Goal: Check status: Check status

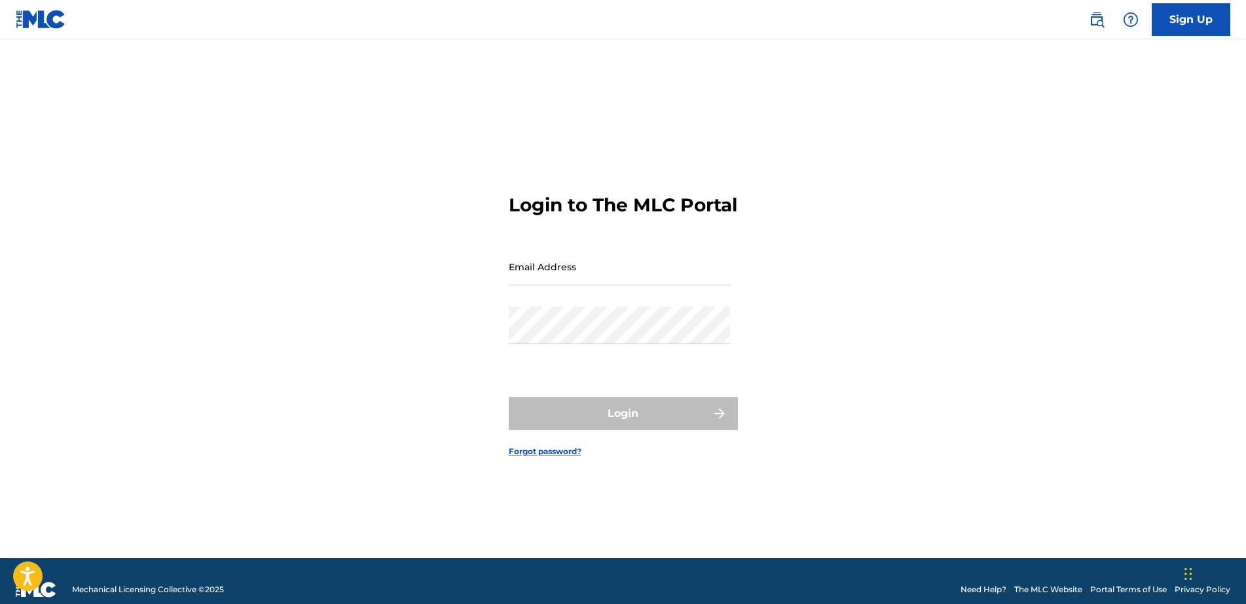
click at [579, 285] on input "Email Address" at bounding box center [619, 266] width 221 height 37
type input "[EMAIL_ADDRESS][DOMAIN_NAME]"
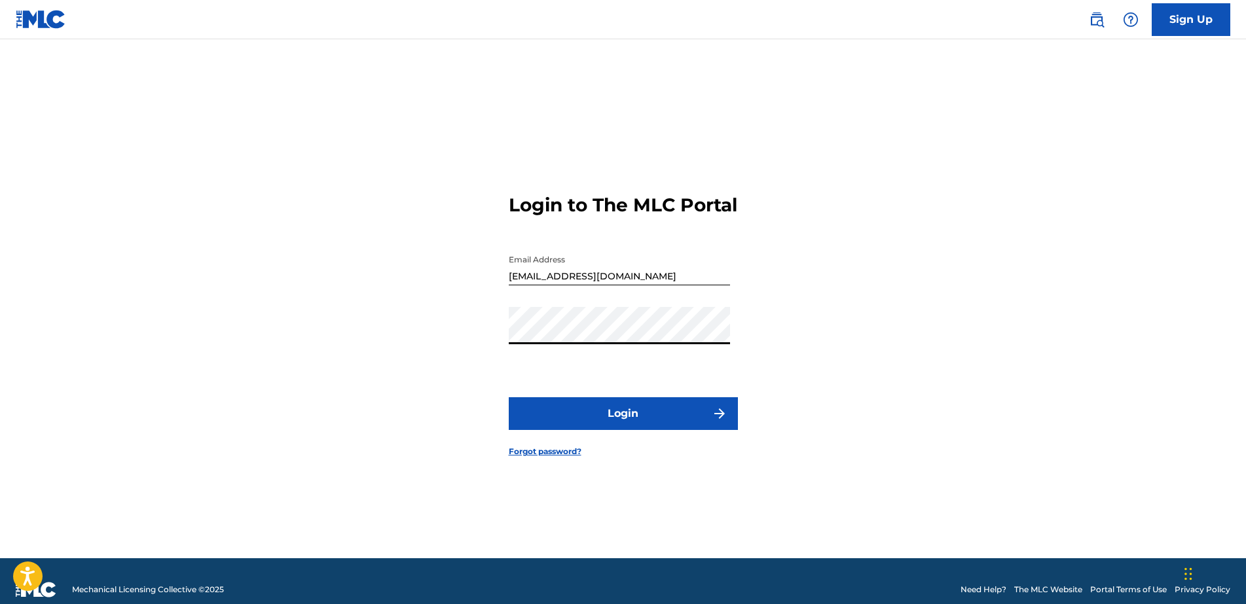
click at [509, 397] on button "Login" at bounding box center [623, 413] width 229 height 33
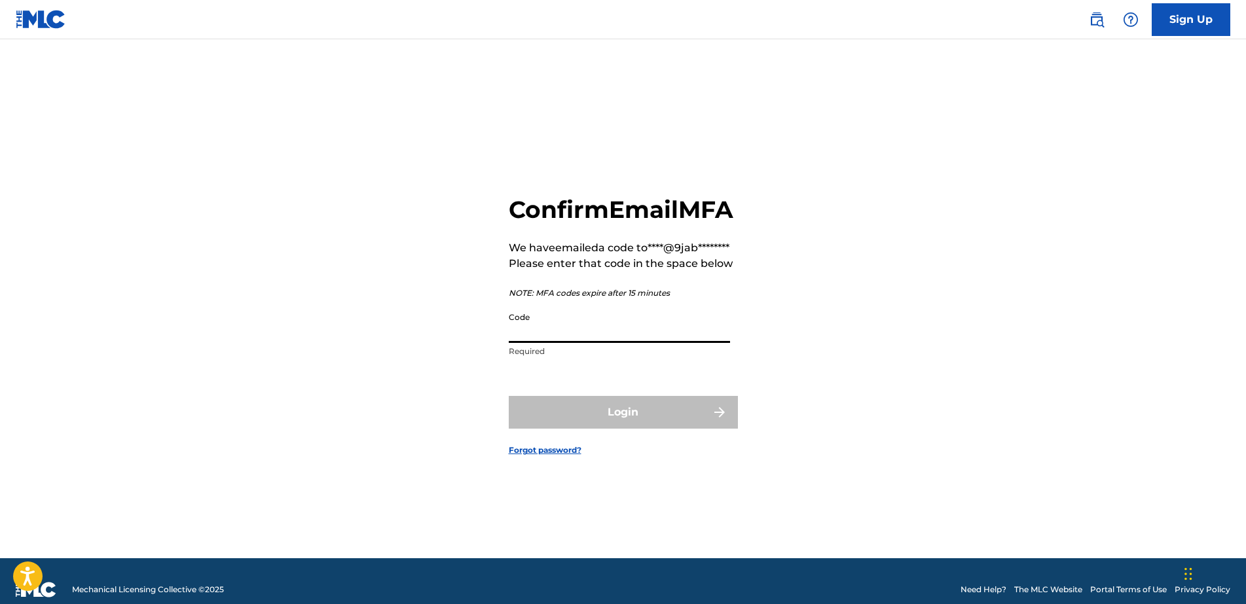
click at [583, 343] on input "Code" at bounding box center [619, 324] width 221 height 37
paste input "630210"
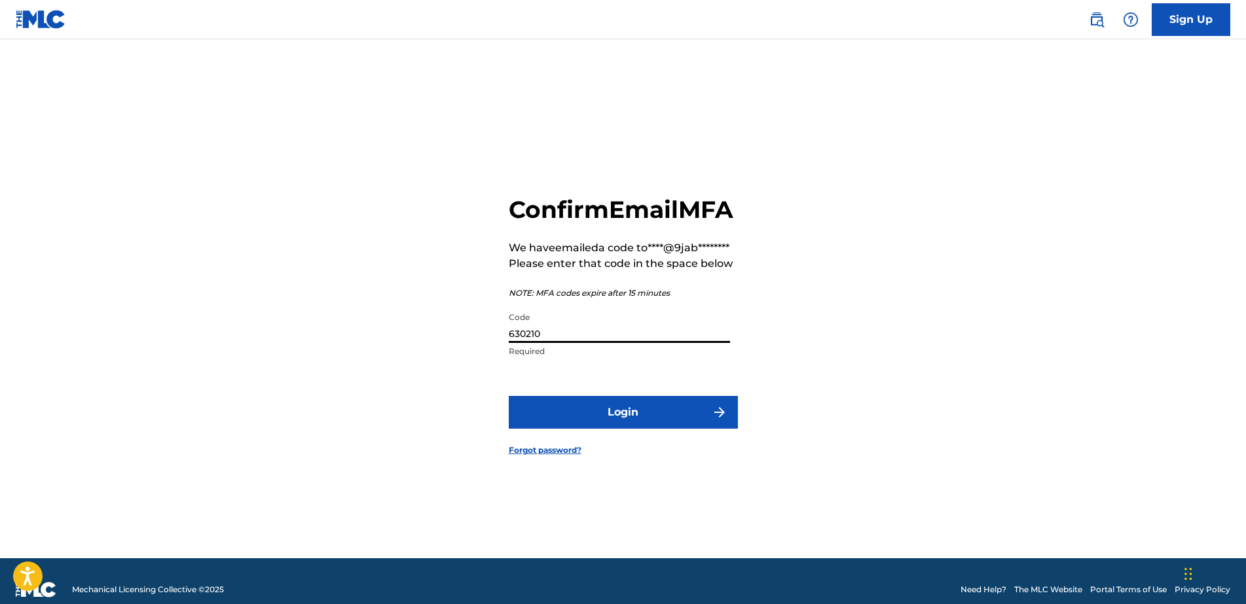
type input "630210"
click at [602, 429] on button "Login" at bounding box center [623, 412] width 229 height 33
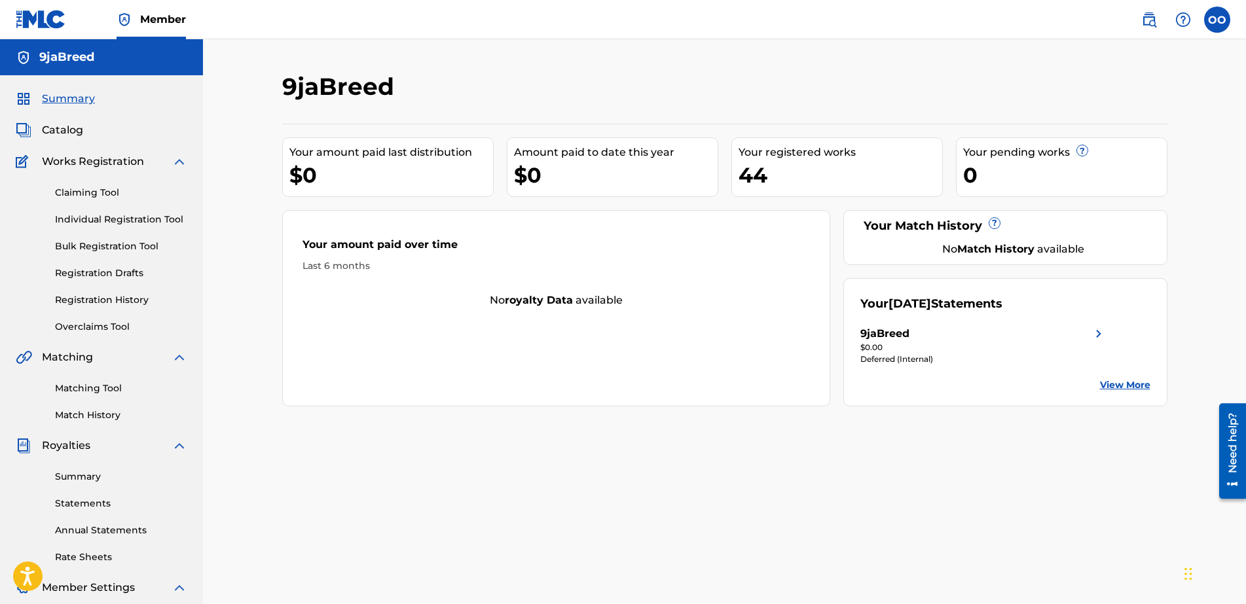
click at [915, 361] on div "Deferred (Internal)" at bounding box center [983, 359] width 246 height 12
click at [1096, 334] on img at bounding box center [1098, 334] width 16 height 16
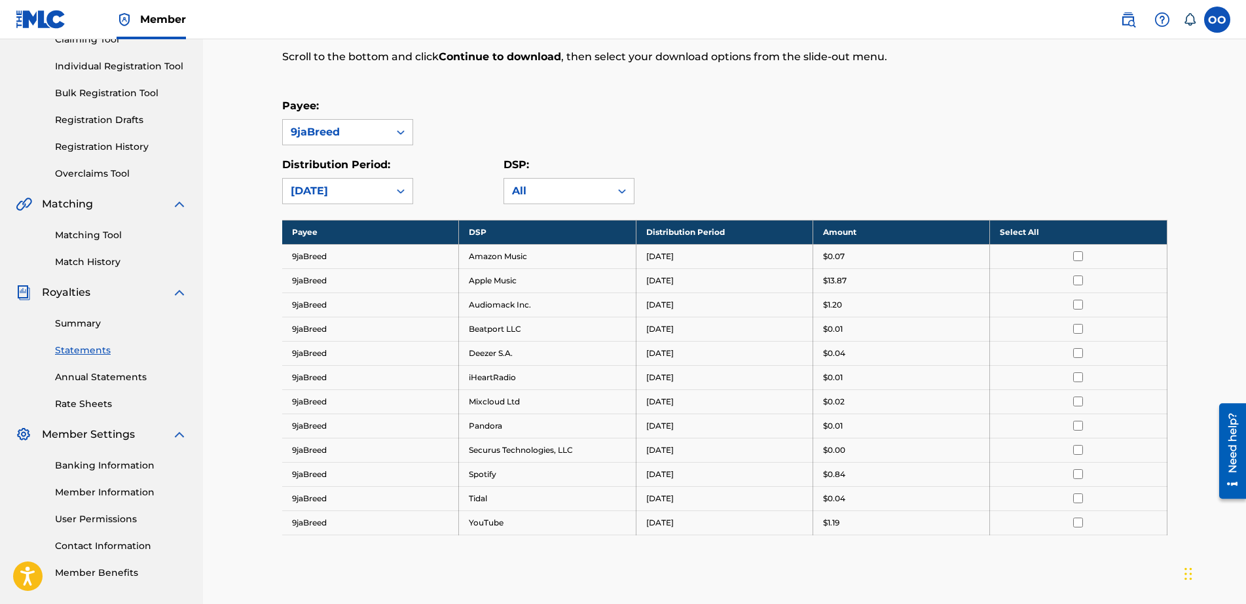
scroll to position [164, 0]
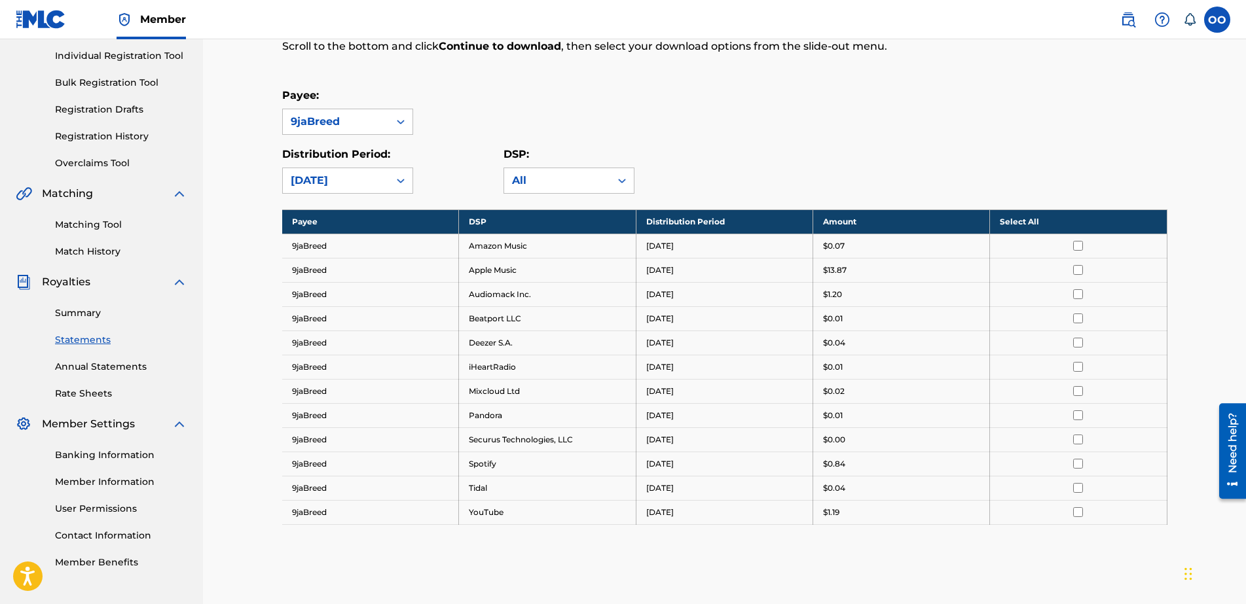
click at [139, 458] on link "Banking Information" at bounding box center [121, 455] width 132 height 14
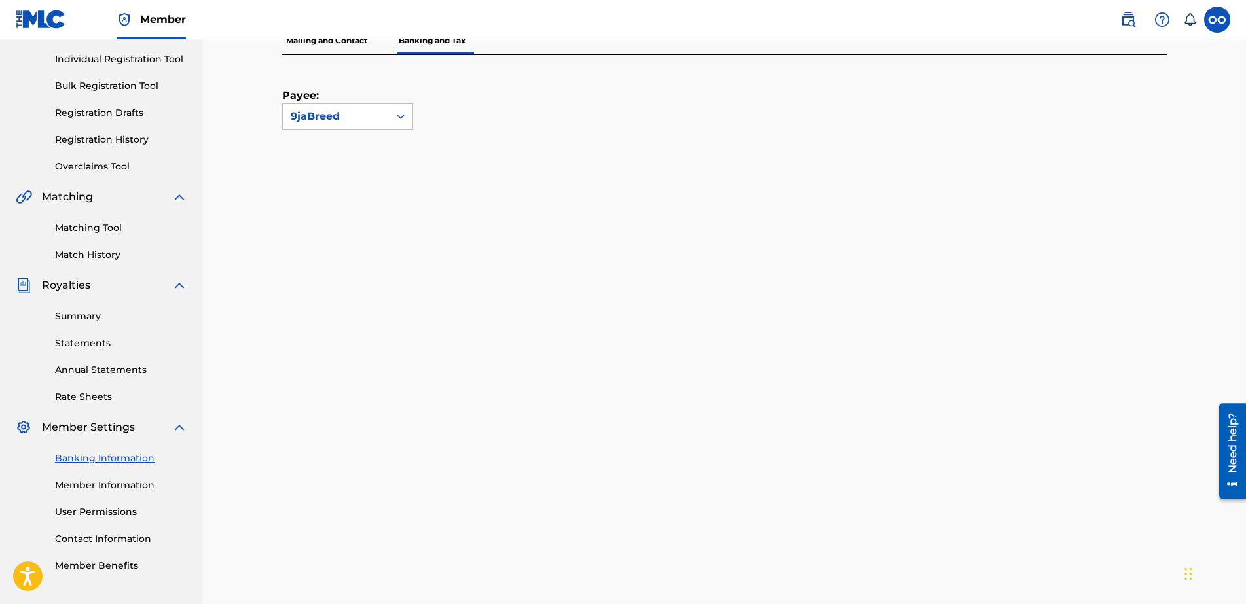
scroll to position [164, 0]
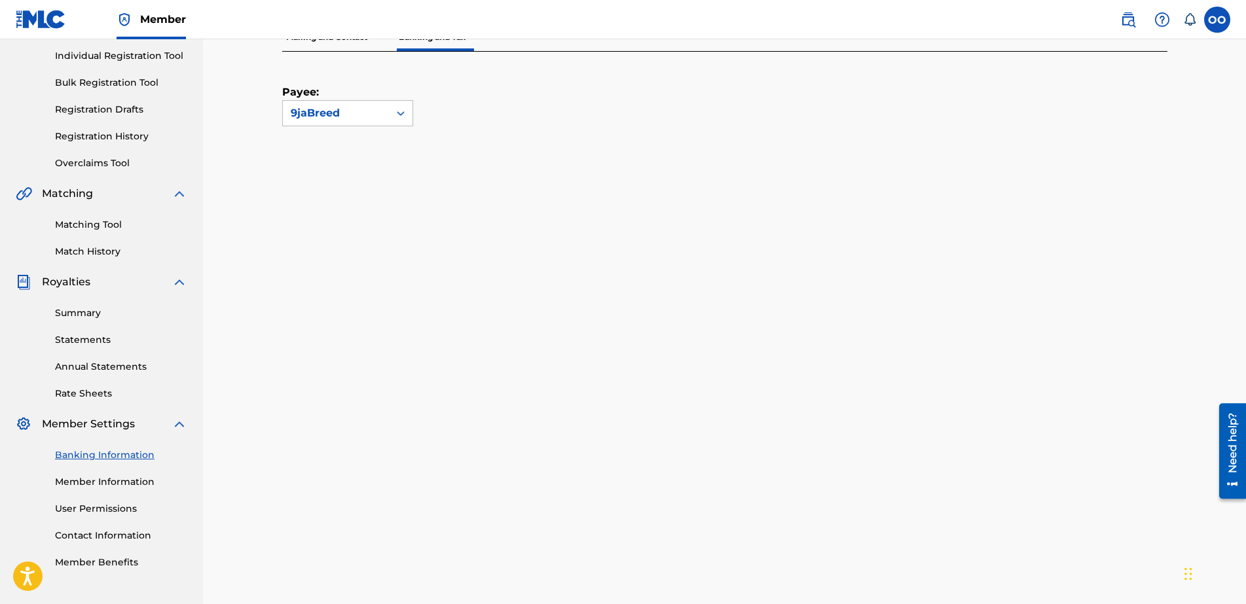
click at [87, 311] on link "Summary" at bounding box center [121, 313] width 132 height 14
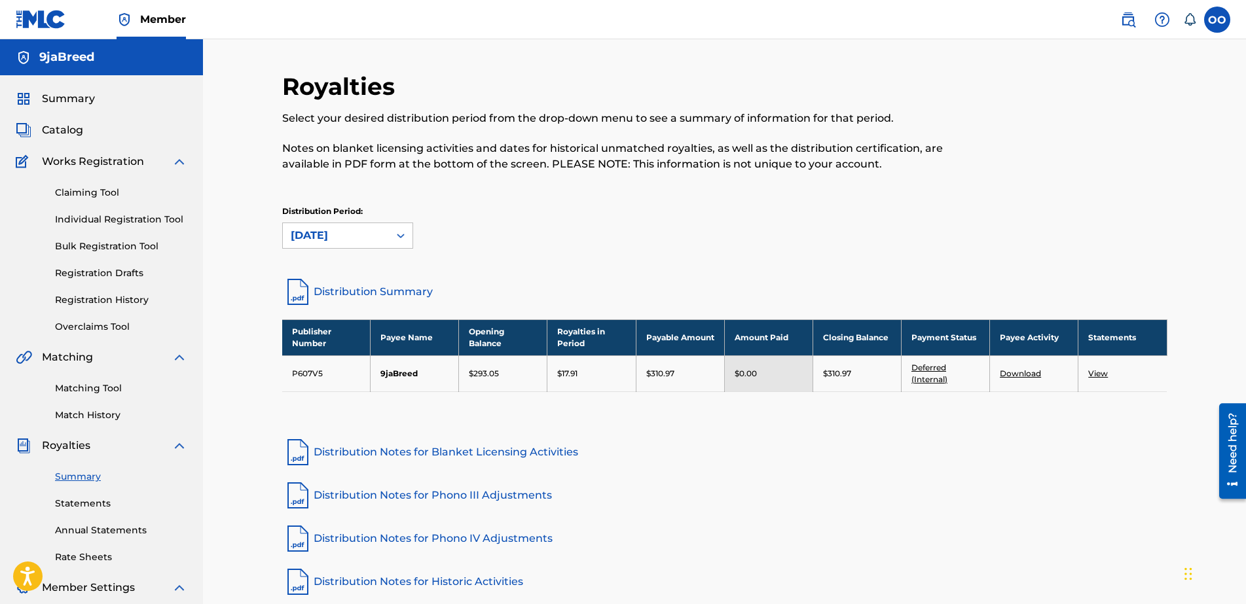
click at [935, 371] on link "Deferred (Internal)" at bounding box center [929, 374] width 36 height 22
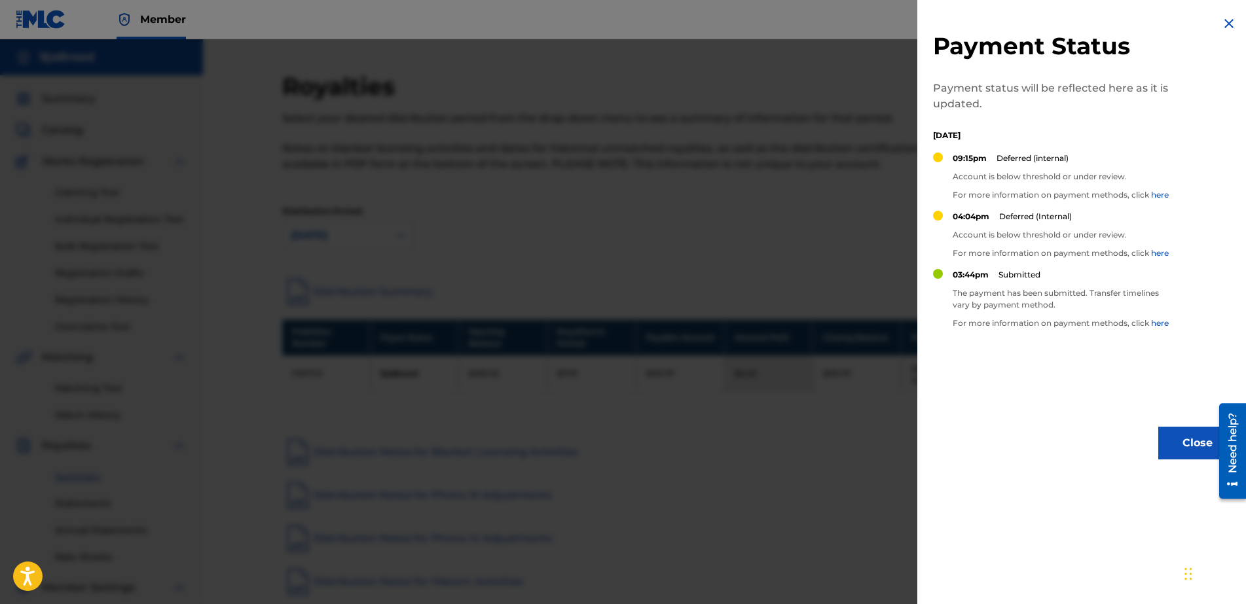
click at [1228, 24] on img at bounding box center [1229, 24] width 16 height 16
